Goal: Task Accomplishment & Management: Complete application form

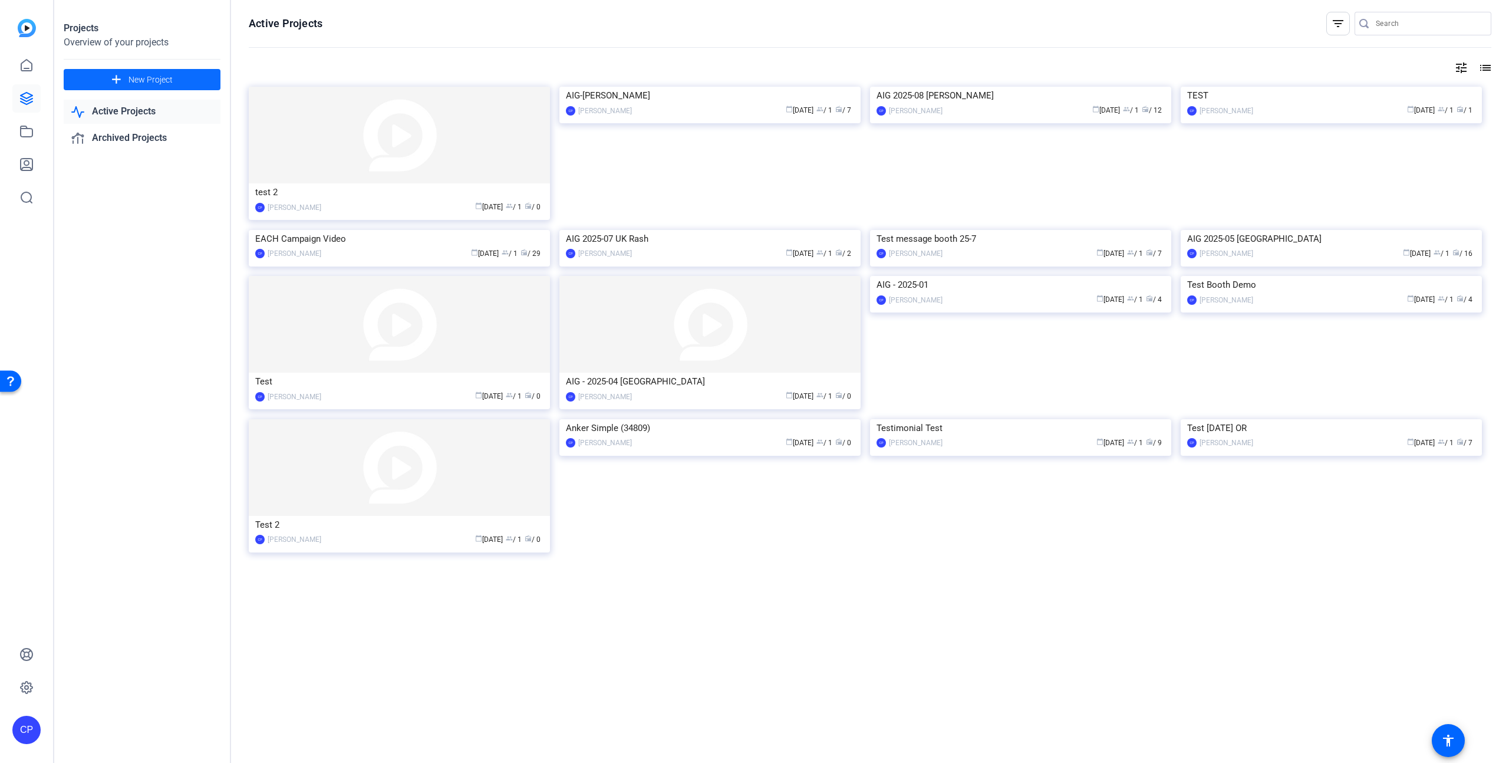
click at [153, 81] on span "New Project" at bounding box center [150, 80] width 44 height 12
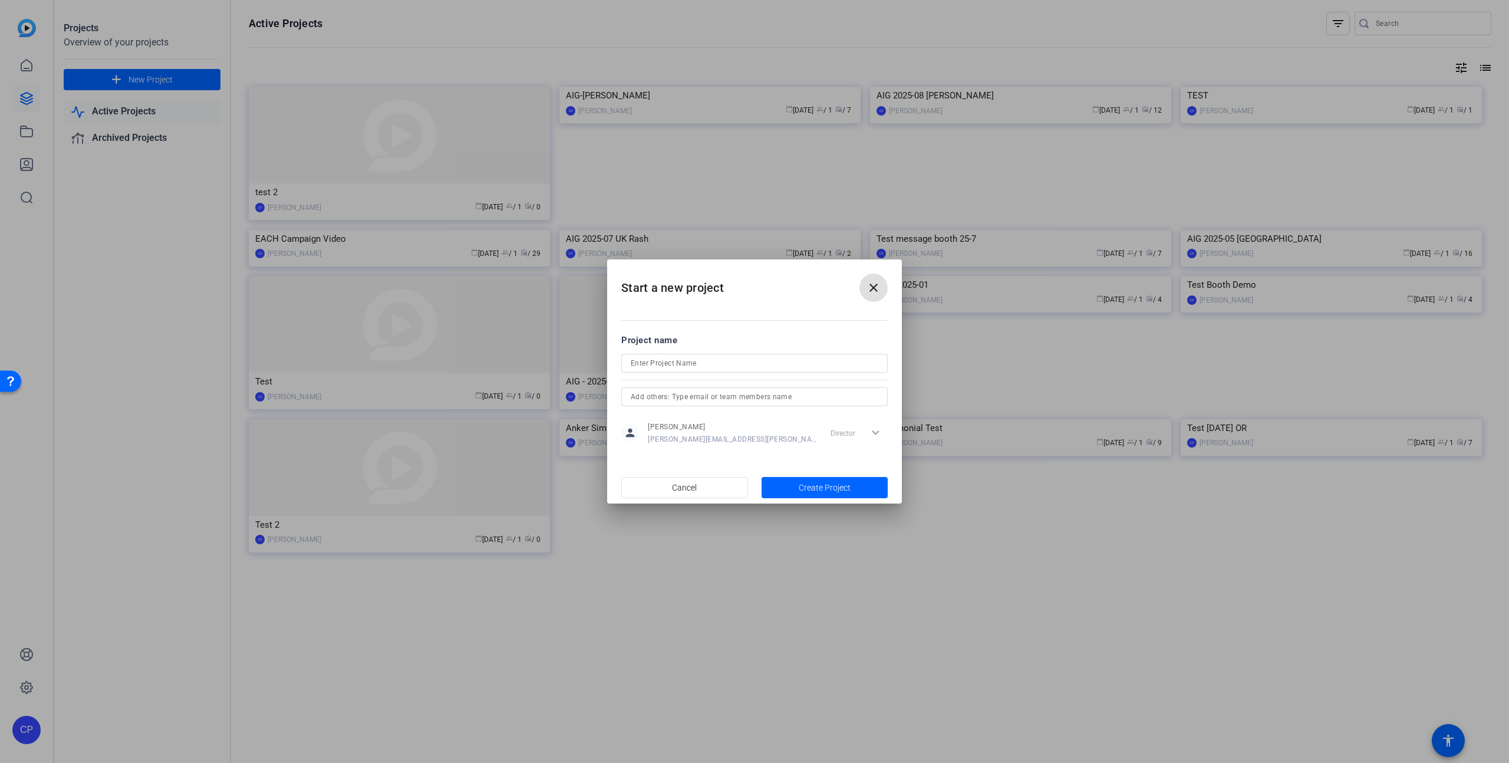
click at [659, 362] on input at bounding box center [755, 363] width 248 height 14
paste input "[PERSON_NAME]"
type input "AIG [PERSON_NAME]"
click at [824, 488] on span "Create Project" at bounding box center [824, 487] width 52 height 12
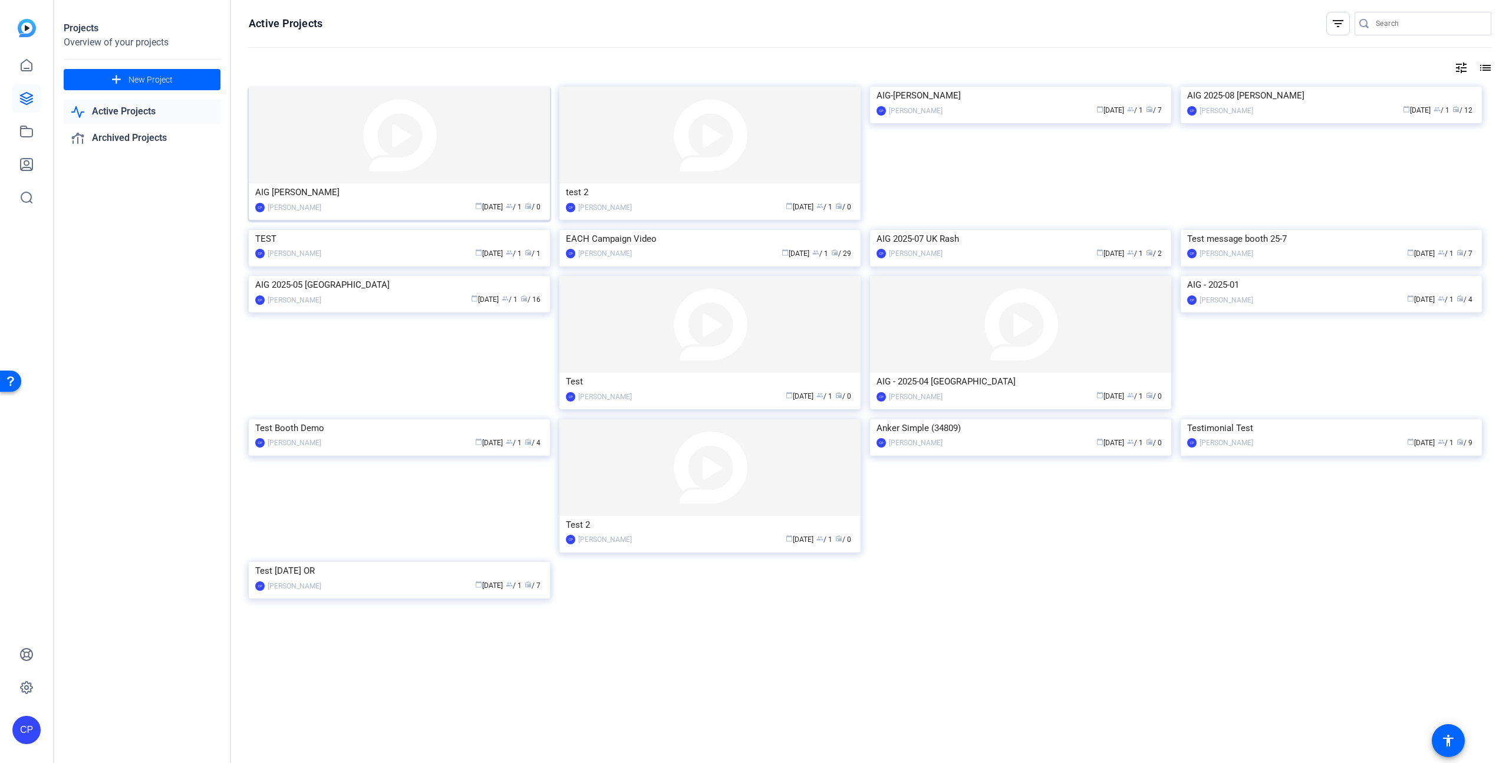
click at [396, 197] on div "AIG [PERSON_NAME]" at bounding box center [399, 192] width 288 height 18
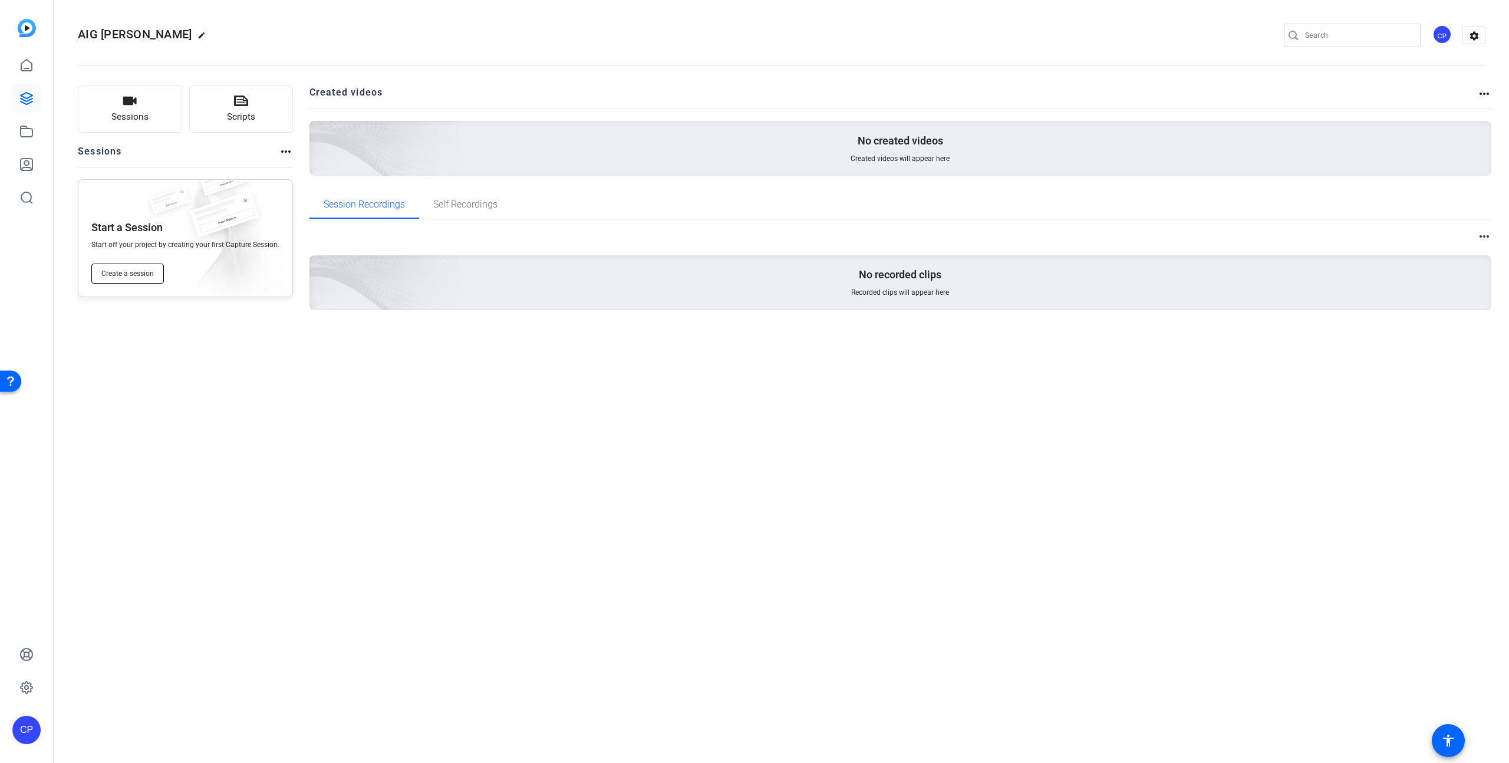
click at [130, 274] on span "Create a session" at bounding box center [127, 273] width 52 height 9
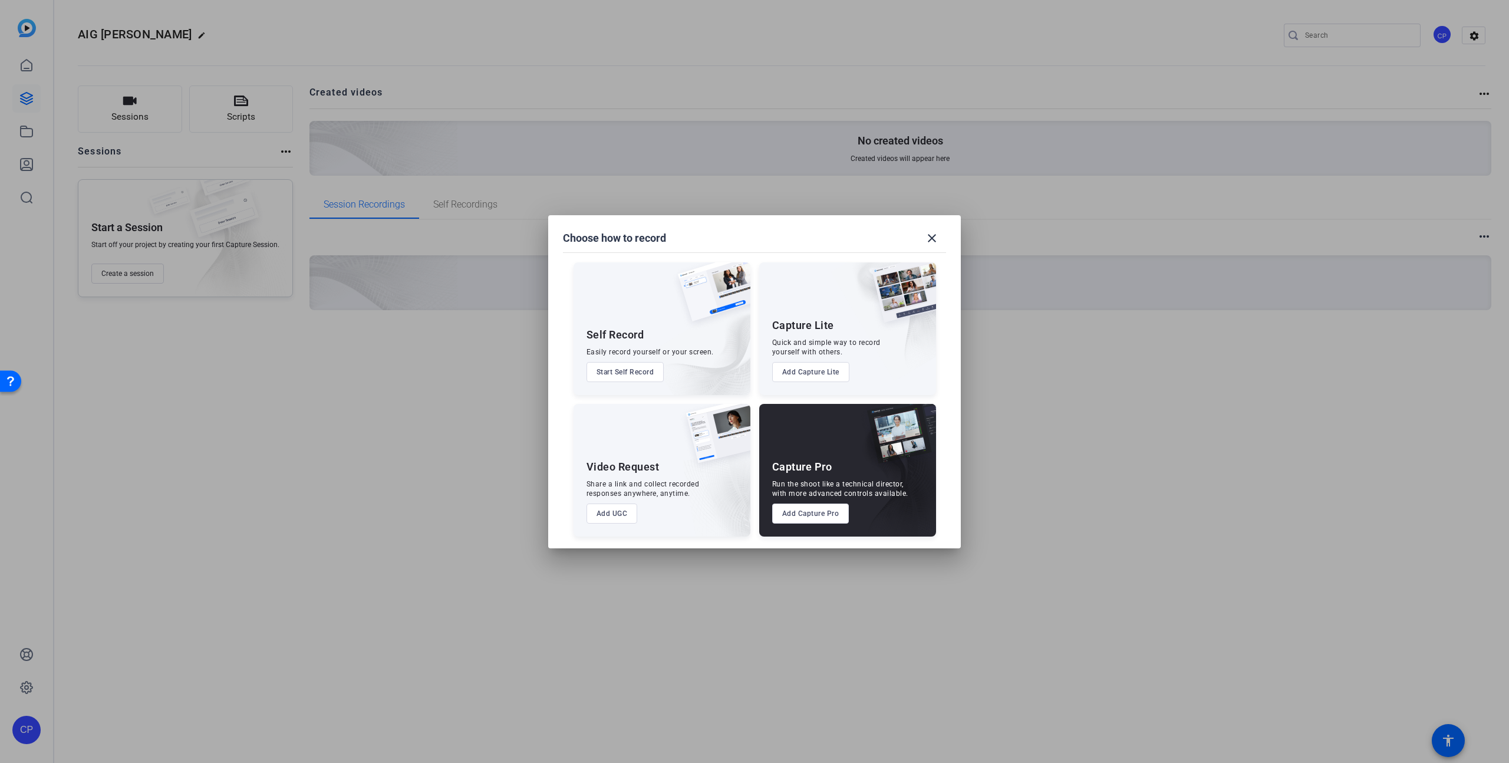
click at [823, 513] on button "Add Capture Pro" at bounding box center [810, 513] width 77 height 20
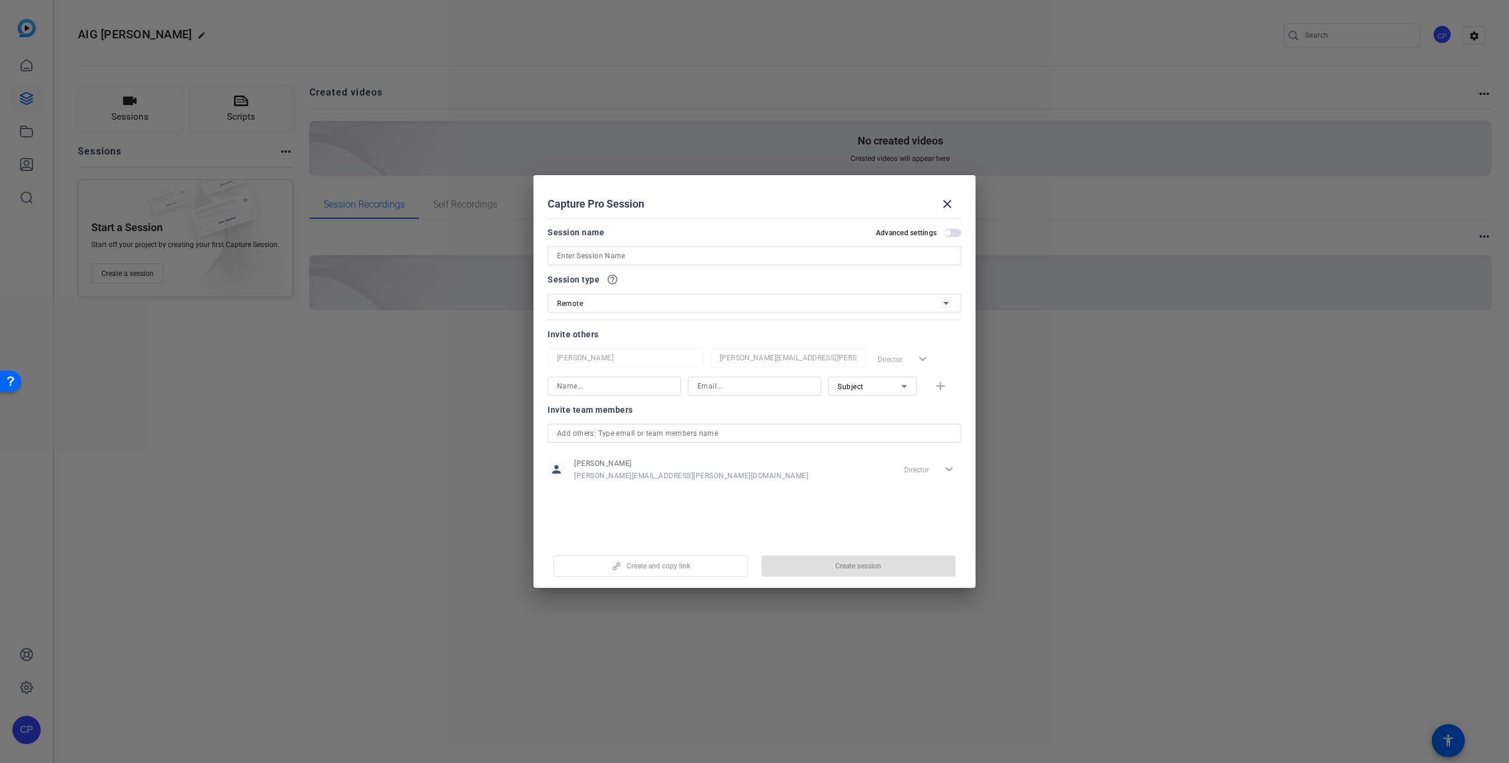
click at [598, 256] on input at bounding box center [754, 256] width 395 height 14
paste input "[PERSON_NAME]"
type input "AIG [PERSON_NAME] 2025-09"
click at [585, 385] on input at bounding box center [614, 386] width 114 height 14
click at [705, 387] on input at bounding box center [754, 386] width 114 height 14
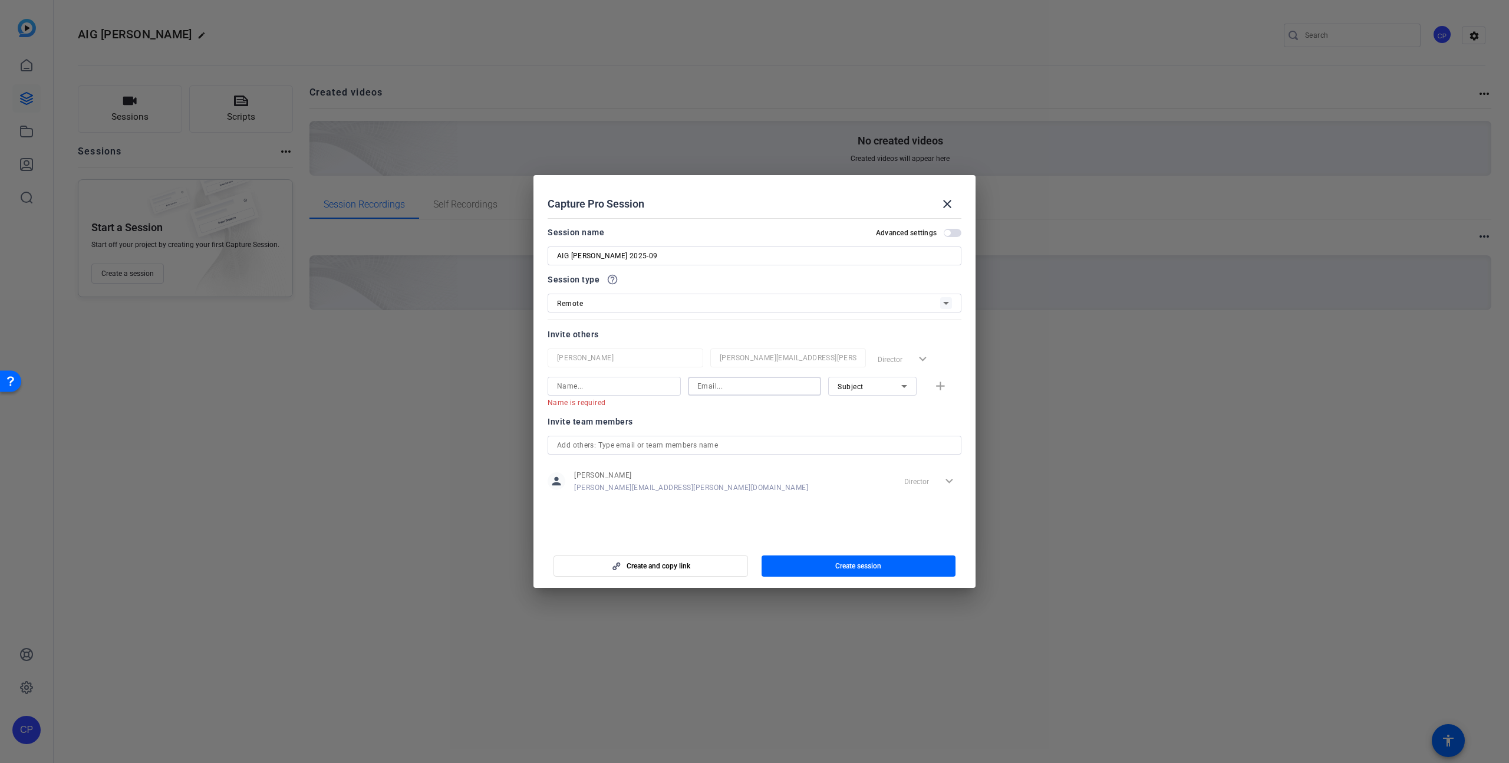
paste input "[PERSON_NAME][EMAIL_ADDRESS][PERSON_NAME][DOMAIN_NAME]"
type input "[PERSON_NAME][EMAIL_ADDRESS][PERSON_NAME][DOMAIN_NAME]"
click at [611, 387] on input at bounding box center [614, 386] width 114 height 14
type input "[PERSON_NAME]"
click at [938, 385] on mat-icon "add" at bounding box center [940, 386] width 15 height 15
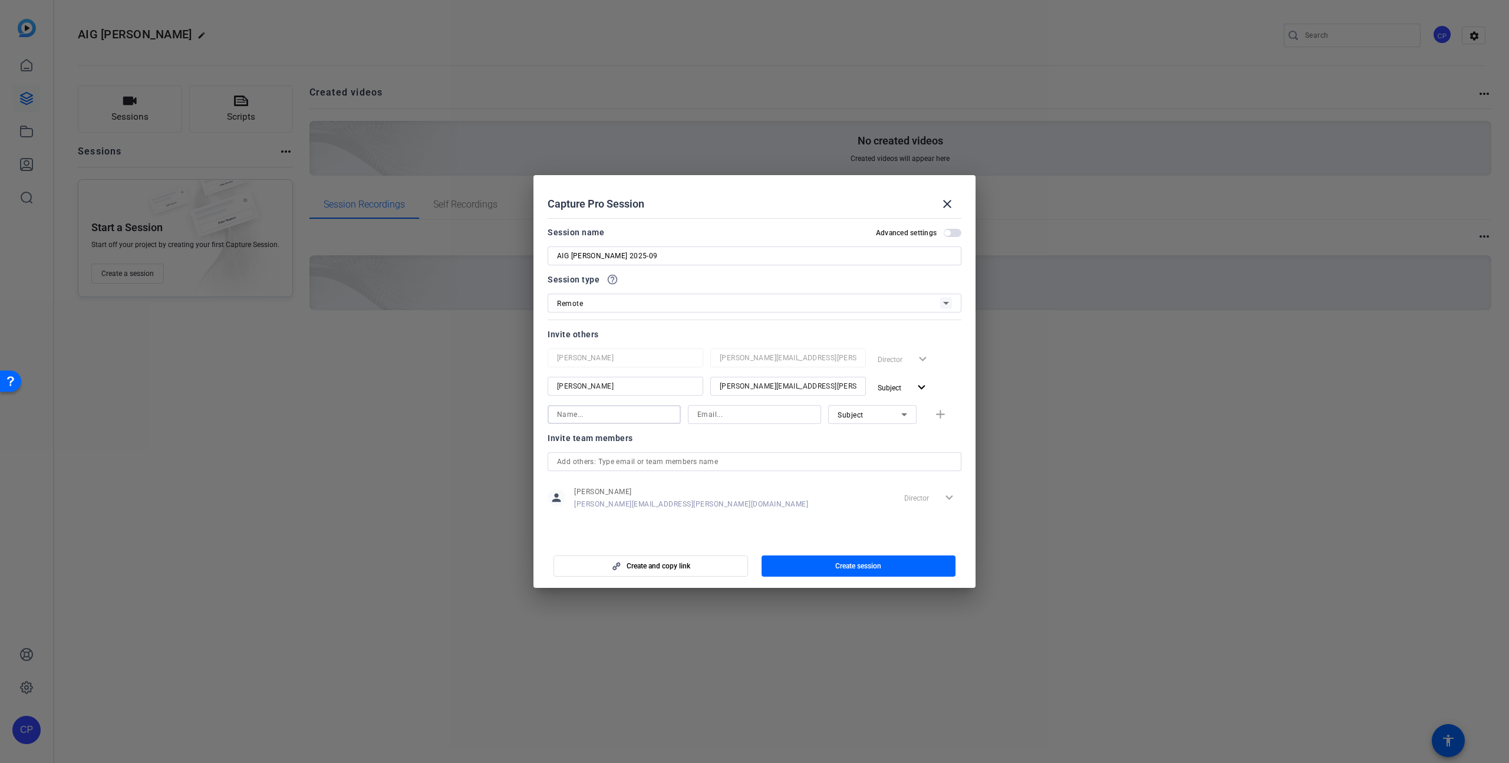
click at [588, 418] on input at bounding box center [614, 414] width 114 height 14
type input "[PERSON_NAME]"
click at [717, 416] on input at bounding box center [754, 414] width 114 height 14
paste input "[EMAIL_ADDRESS][PERSON_NAME][DOMAIN_NAME]"
type input "[EMAIL_ADDRESS][PERSON_NAME][DOMAIN_NAME]"
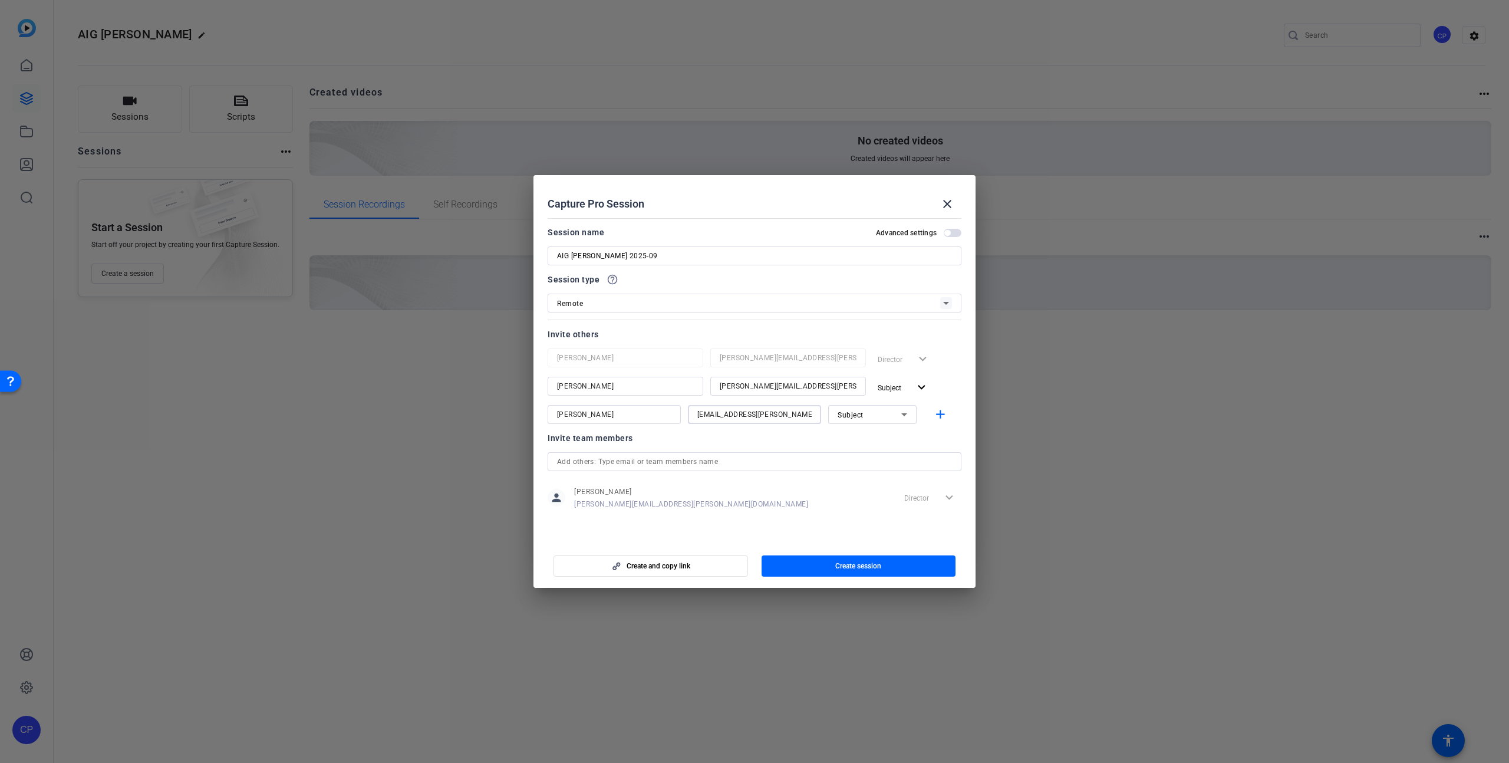
click at [874, 420] on div "Subject" at bounding box center [869, 414] width 64 height 15
click at [870, 439] on span "Collaborator" at bounding box center [858, 438] width 43 height 14
click at [939, 411] on mat-icon "add" at bounding box center [940, 414] width 15 height 15
drag, startPoint x: 738, startPoint y: 441, endPoint x: 731, endPoint y: 441, distance: 7.7
click at [738, 441] on input at bounding box center [754, 442] width 114 height 14
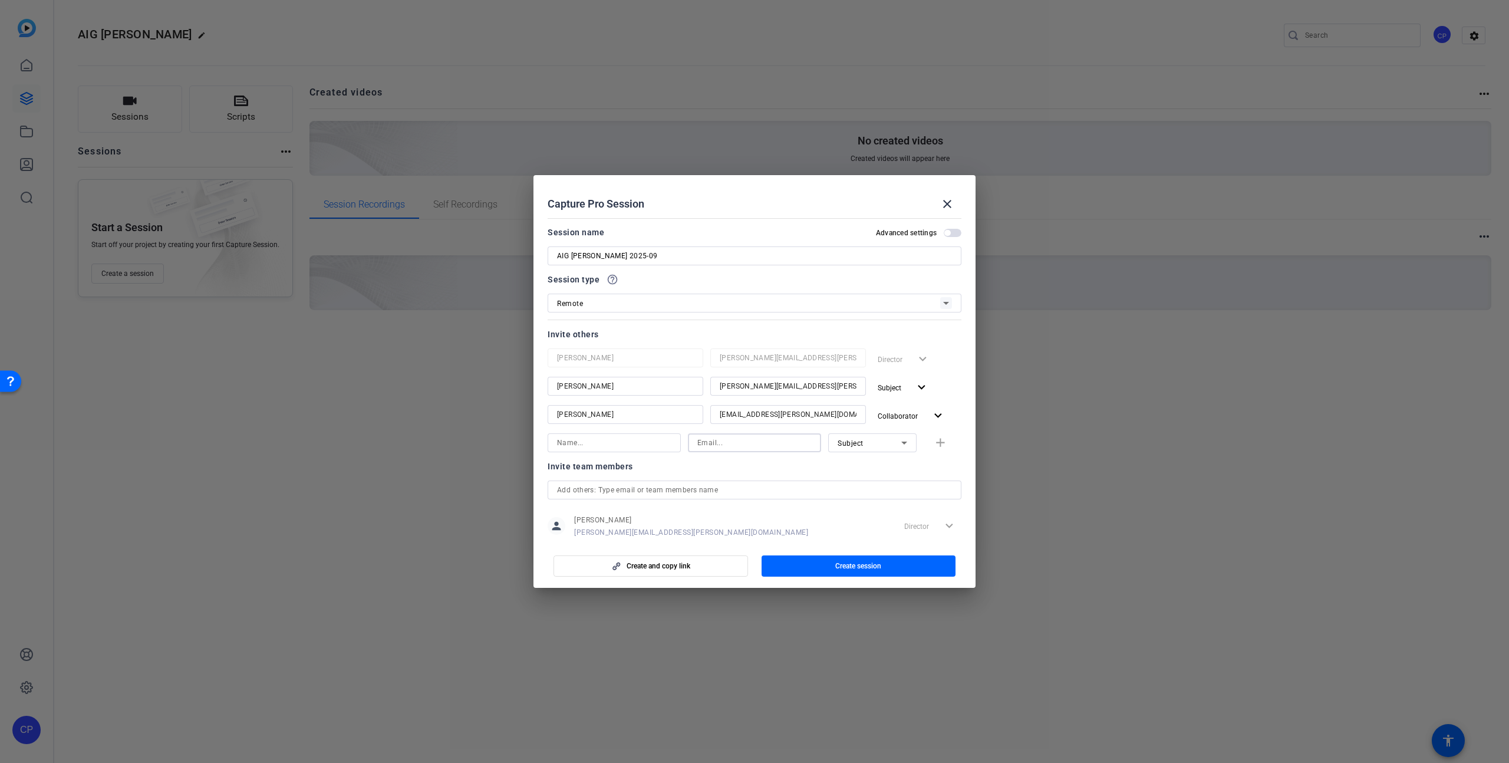
paste input "[PERSON_NAME][EMAIL_ADDRESS][PERSON_NAME][DOMAIN_NAME]"
type input "[PERSON_NAME][EMAIL_ADDRESS][PERSON_NAME][DOMAIN_NAME]"
click at [565, 443] on input at bounding box center [614, 442] width 114 height 14
type input "[PERSON_NAME]"
click at [784, 442] on input "[PERSON_NAME][EMAIL_ADDRESS][PERSON_NAME][DOMAIN_NAME]" at bounding box center [754, 442] width 114 height 14
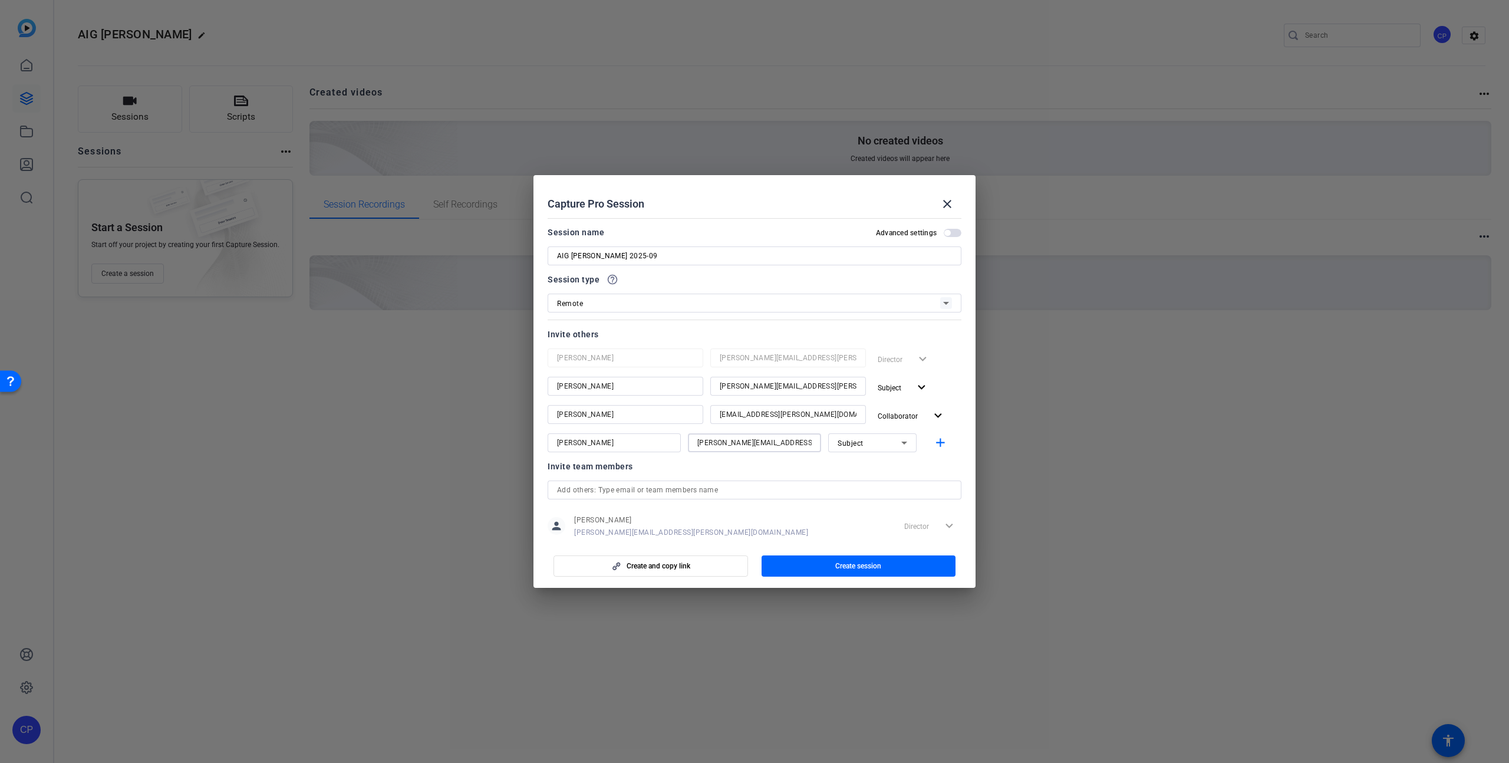
type input "[PERSON_NAME][EMAIL_ADDRESS][PERSON_NAME][DOMAIN_NAME]"
click at [721, 417] on input "[EMAIL_ADDRESS][PERSON_NAME][DOMAIN_NAME]" at bounding box center [788, 414] width 137 height 14
click at [859, 446] on span "Subject" at bounding box center [850, 443] width 26 height 8
click at [857, 470] on span "Collaborator" at bounding box center [858, 466] width 43 height 14
click at [560, 443] on input "[PERSON_NAME]" at bounding box center [614, 442] width 114 height 14
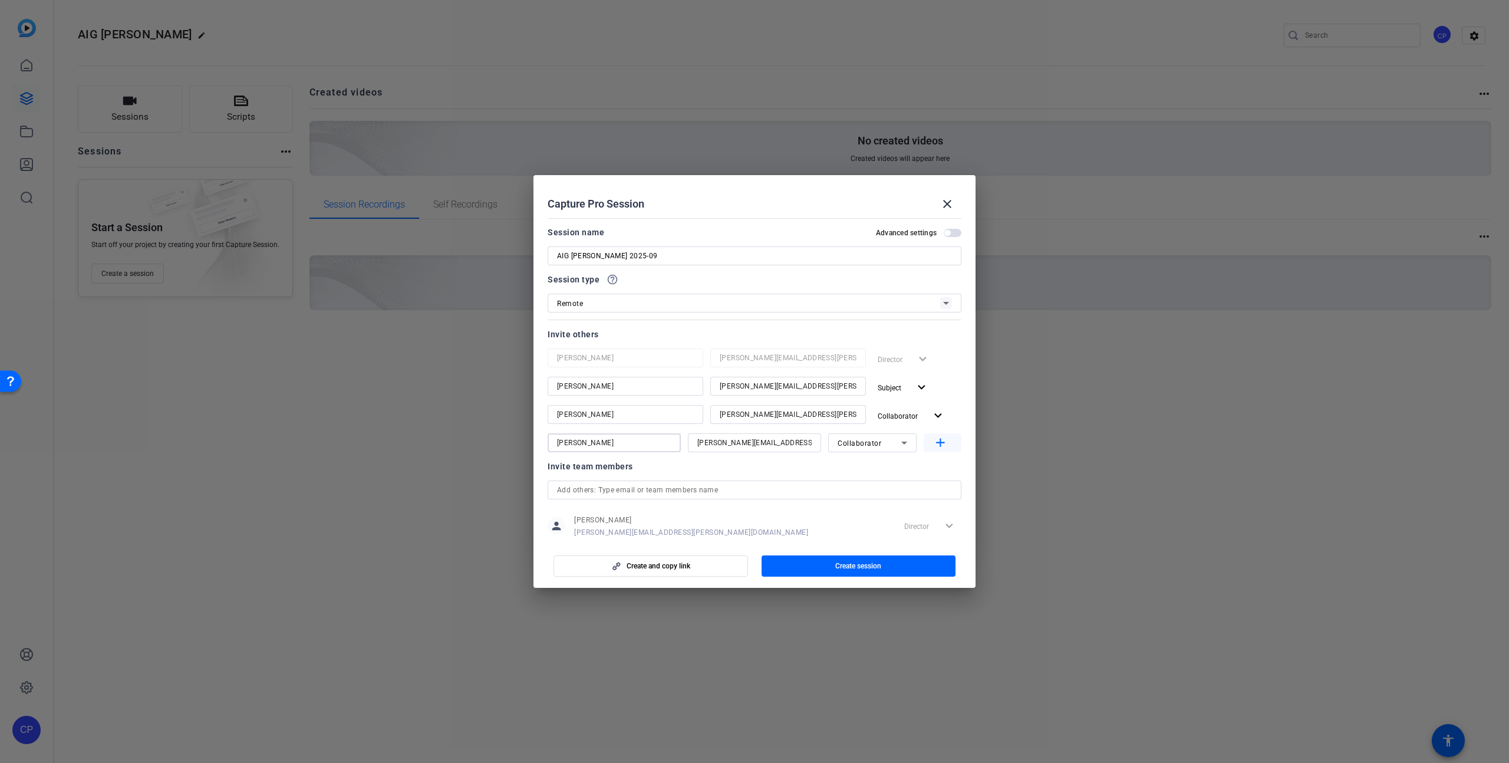
type input "[PERSON_NAME]"
click at [943, 441] on mat-icon "add" at bounding box center [940, 442] width 15 height 15
click at [854, 561] on span "Create session" at bounding box center [858, 565] width 46 height 9
